Goal: Transaction & Acquisition: Purchase product/service

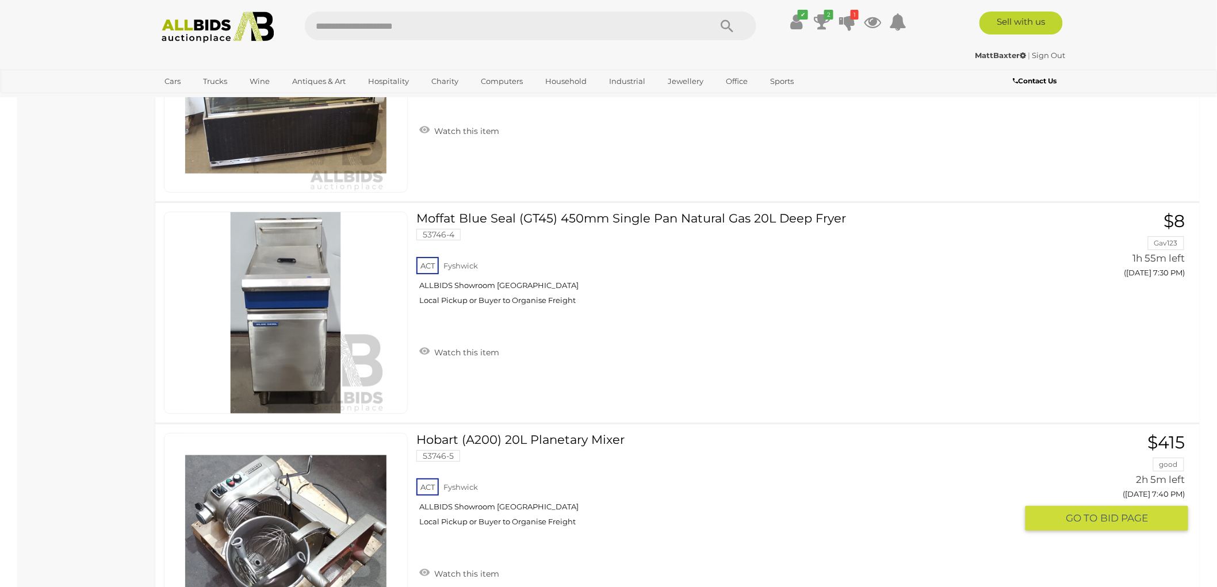
scroll to position [1704, 0]
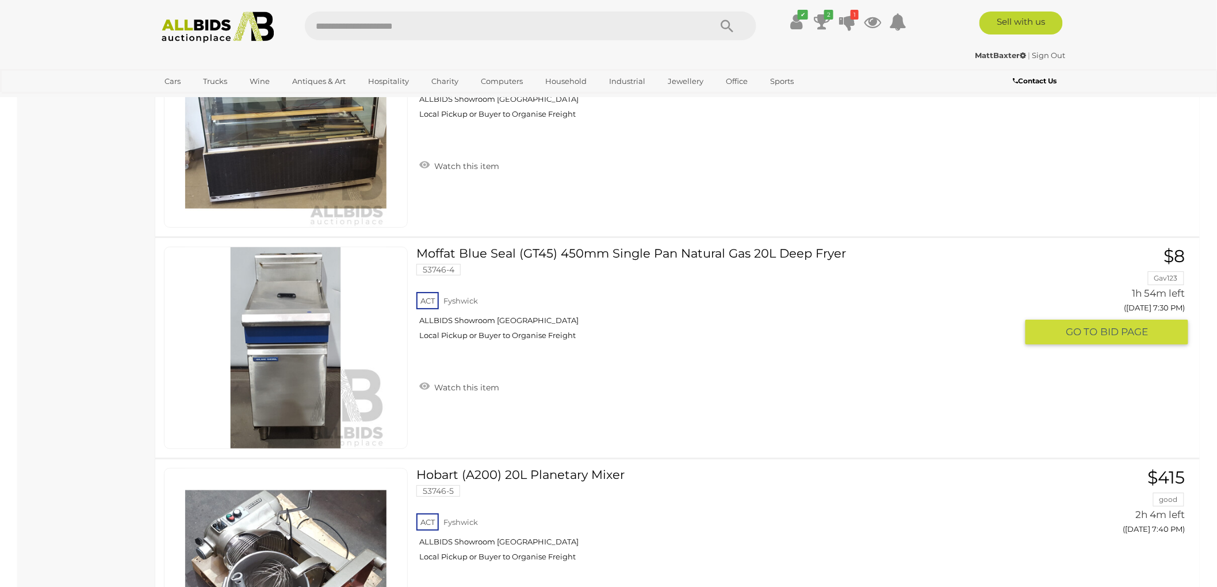
click at [589, 247] on link "Moffat Blue Seal (GT45) 450mm Single Pan Natural Gas 20L Deep Fryer 53746-4 ACT…" at bounding box center [721, 298] width 592 height 102
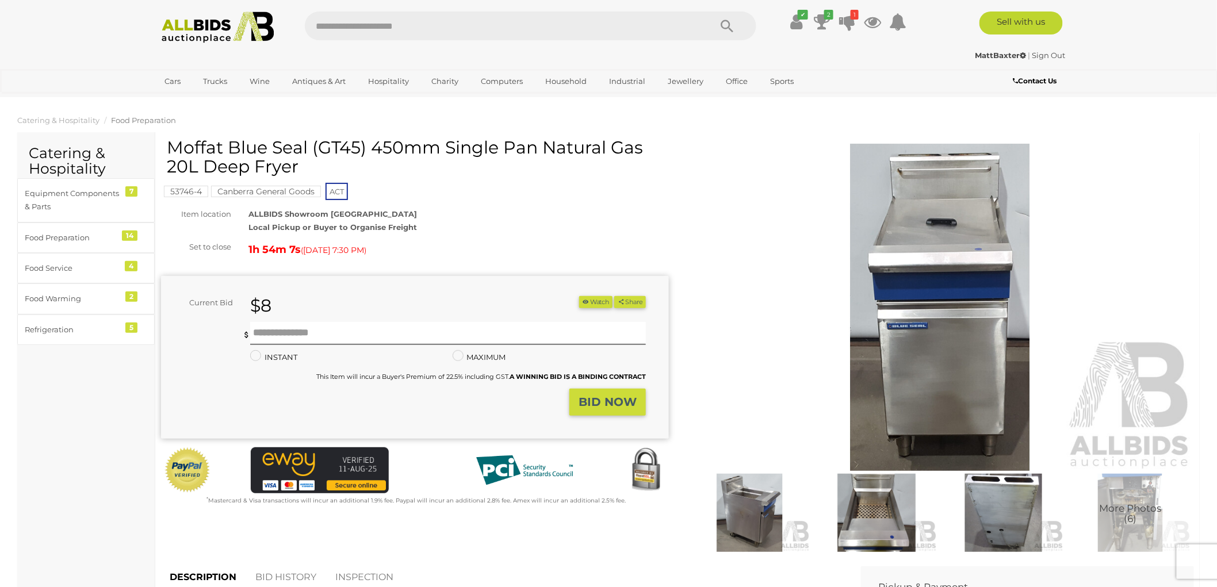
drag, startPoint x: 169, startPoint y: 146, endPoint x: 296, endPoint y: 163, distance: 127.7
click at [296, 164] on h1 "Moffat Blue Seal (GT45) 450mm Single Pan Natural Gas 20L Deep Fryer" at bounding box center [416, 157] width 499 height 38
copy h1 "Moffat Blue Seal (GT45) 450mm Single Pan Natural Gas 20L Deep Fryer"
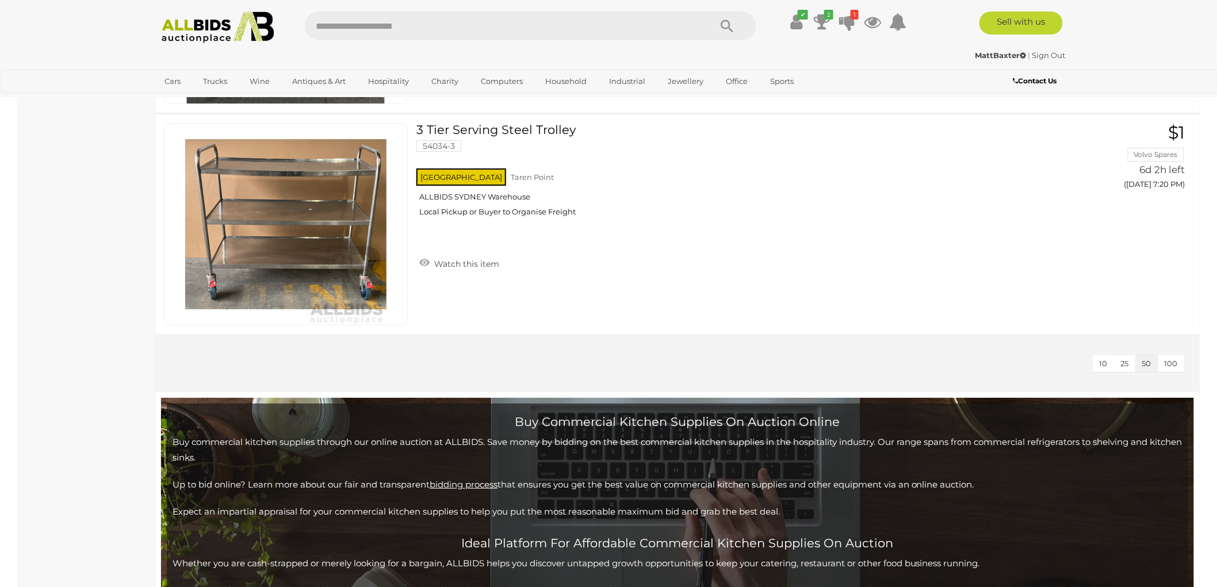
scroll to position [5287, 0]
